Goal: Information Seeking & Learning: Learn about a topic

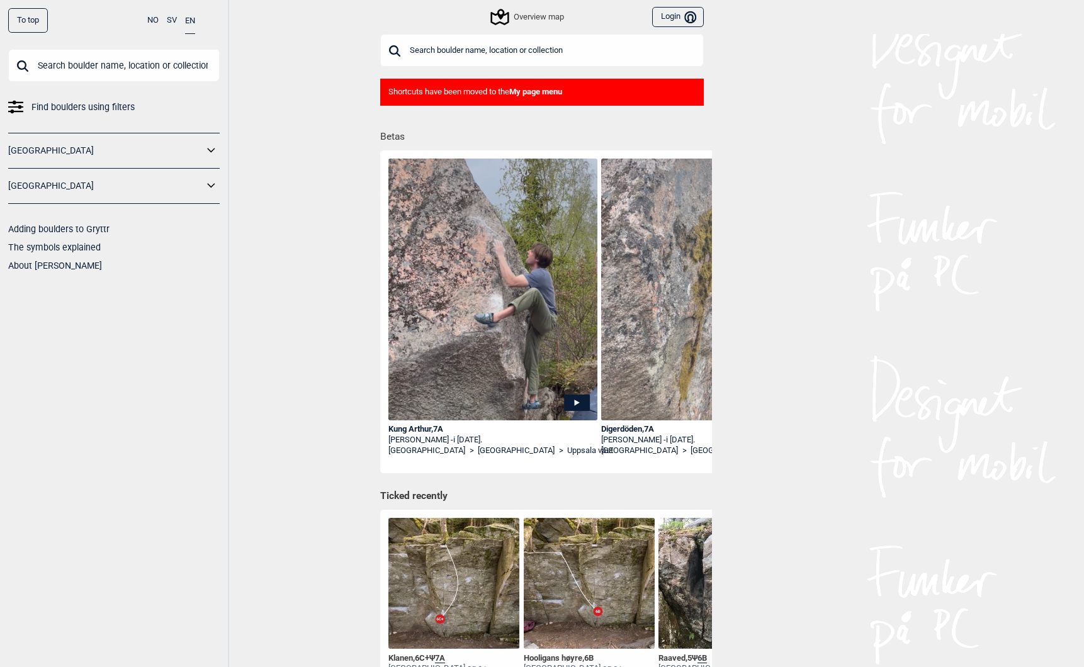
scroll to position [0, 109]
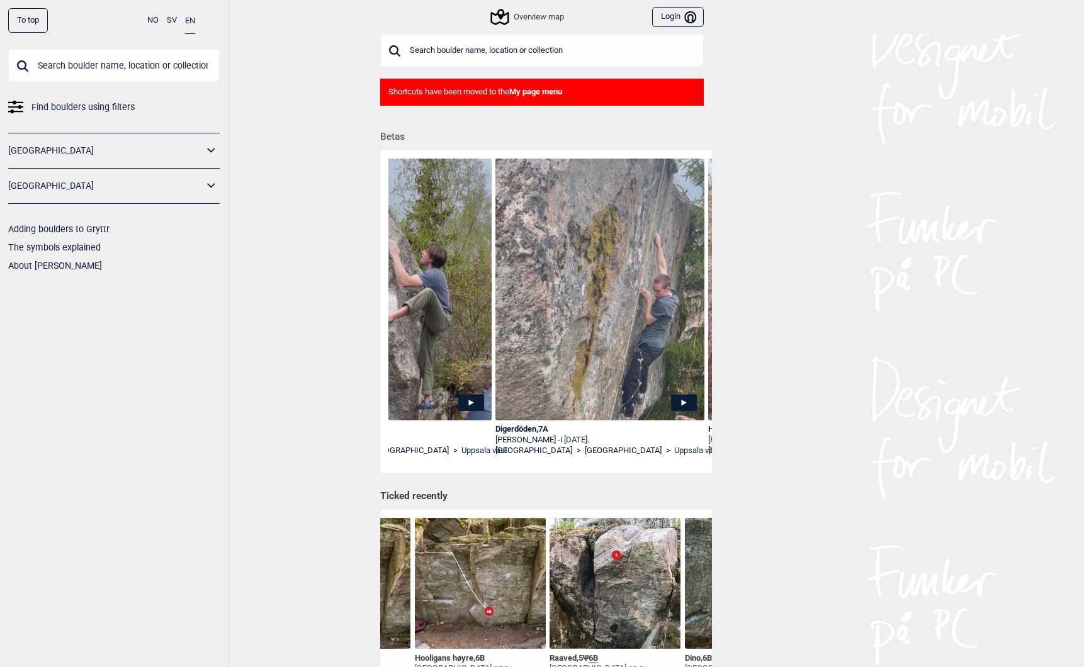
click at [28, 22] on div "To top" at bounding box center [28, 20] width 40 height 25
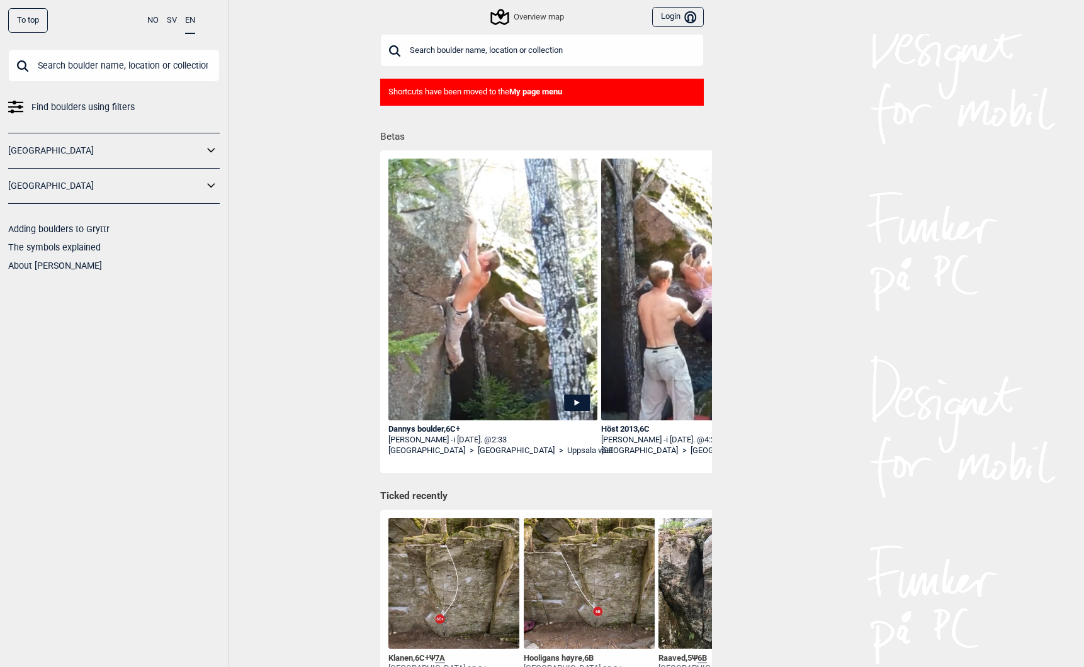
click at [425, 432] on div "Dannys boulder , 6C+" at bounding box center [492, 429] width 209 height 11
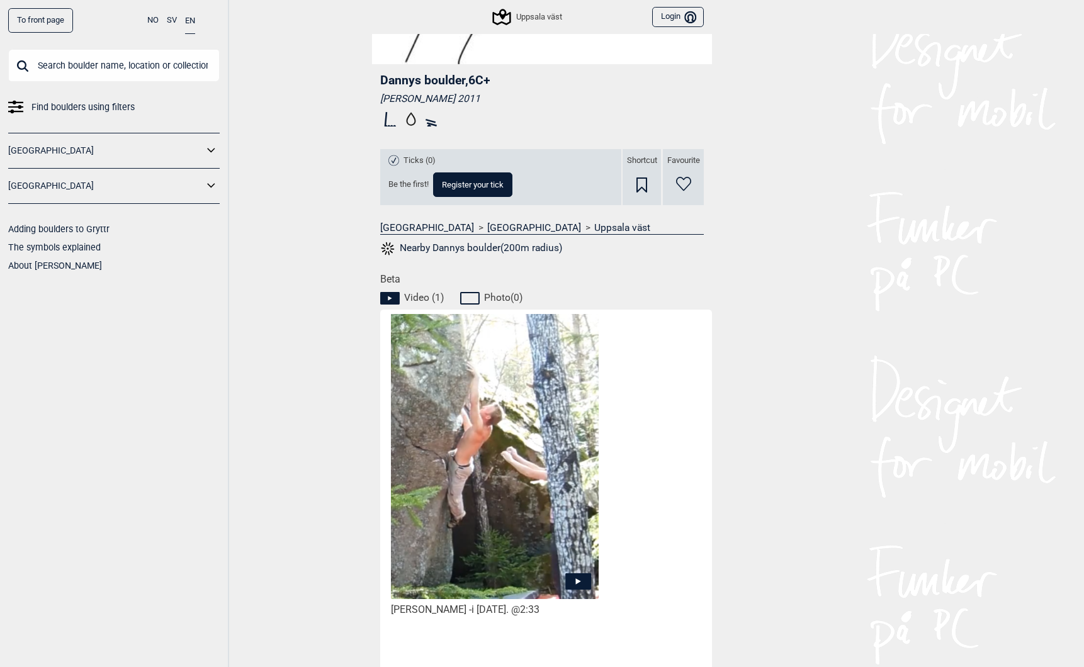
scroll to position [421, 0]
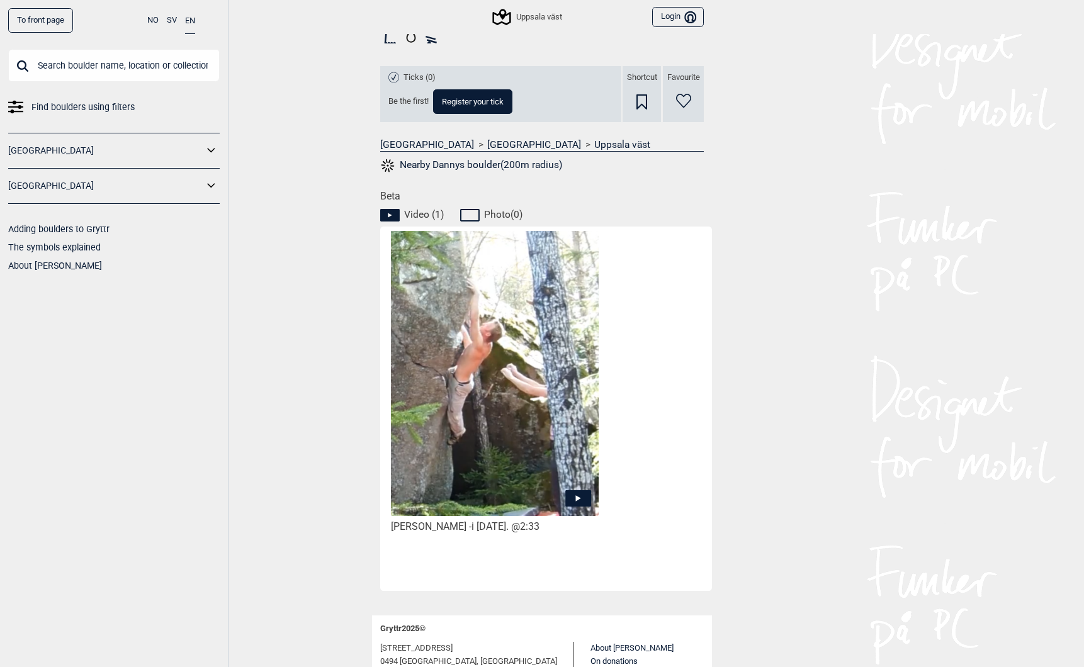
click at [464, 533] on div "Emil Lundberg - i september 2013. @2:33" at bounding box center [495, 527] width 208 height 13
click at [580, 498] on icon at bounding box center [578, 498] width 5 height 6
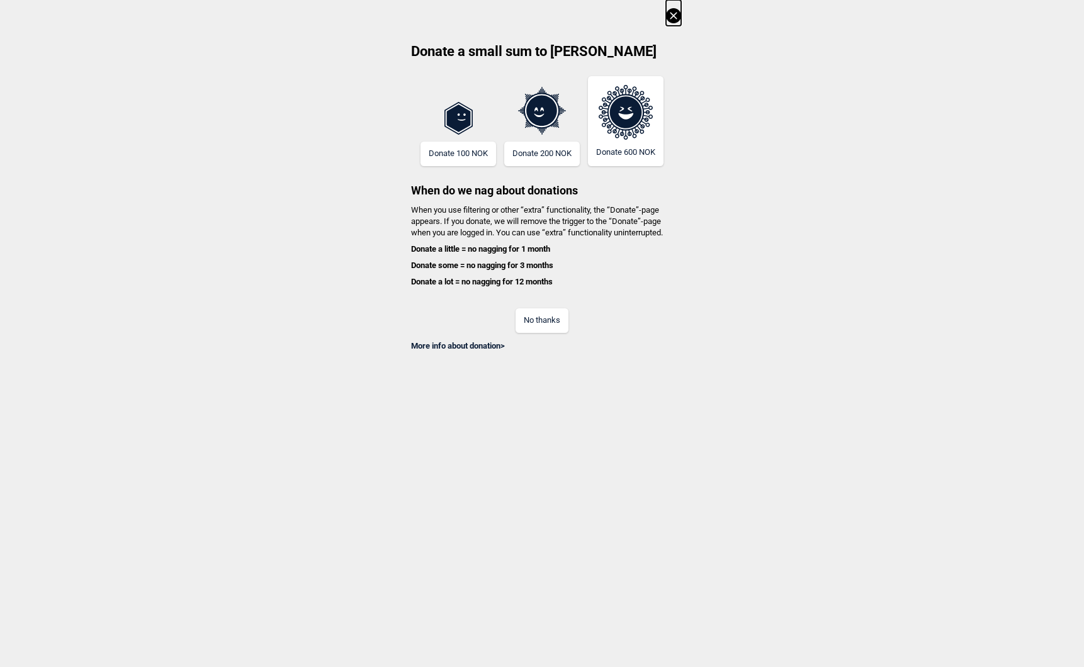
click at [540, 321] on button "No thanks" at bounding box center [542, 320] width 53 height 25
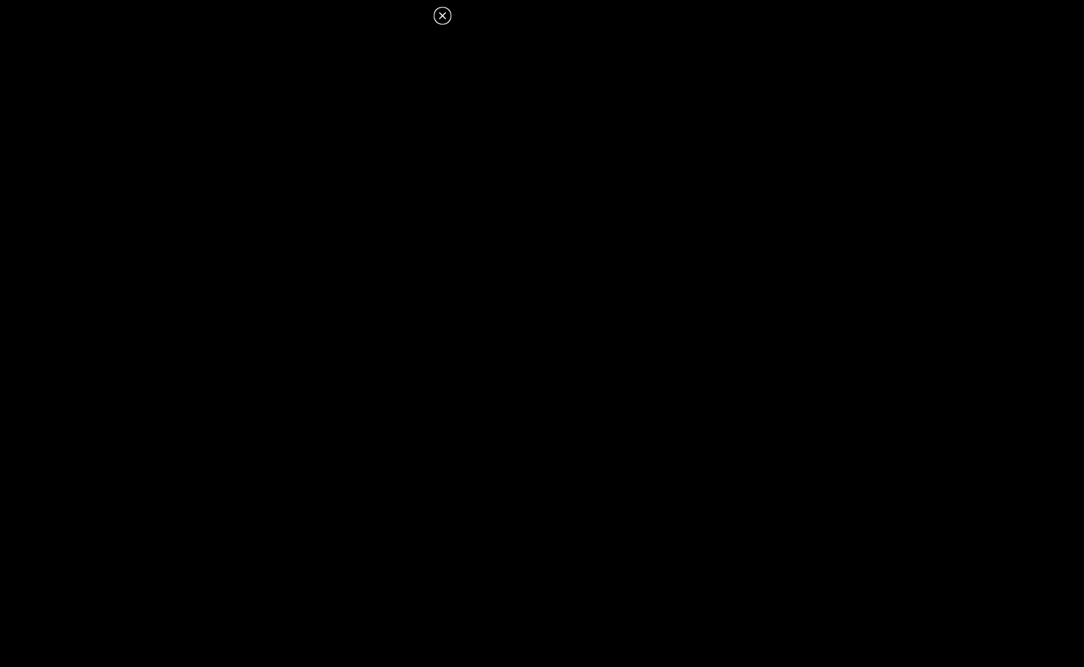
click at [439, 15] on icon at bounding box center [442, 15] width 15 height 15
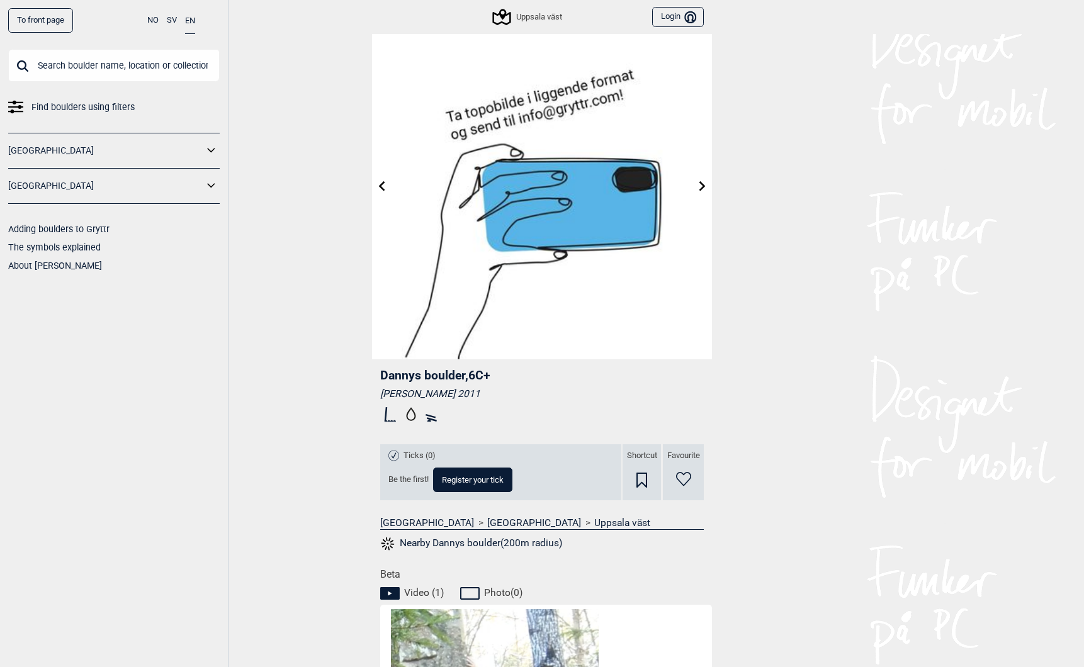
scroll to position [45, 0]
